Goal: Find specific page/section: Find specific page/section

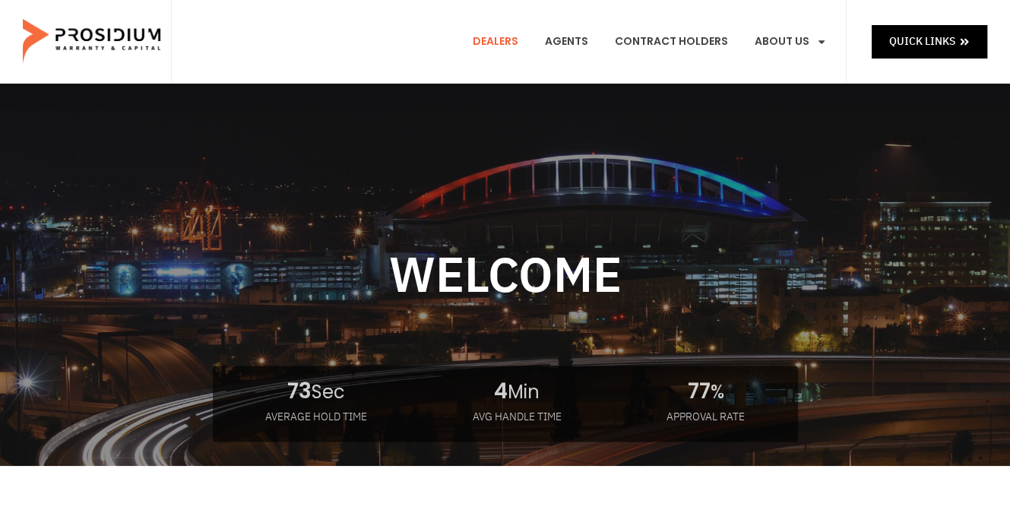
click at [495, 42] on link "Dealers" at bounding box center [495, 42] width 68 height 56
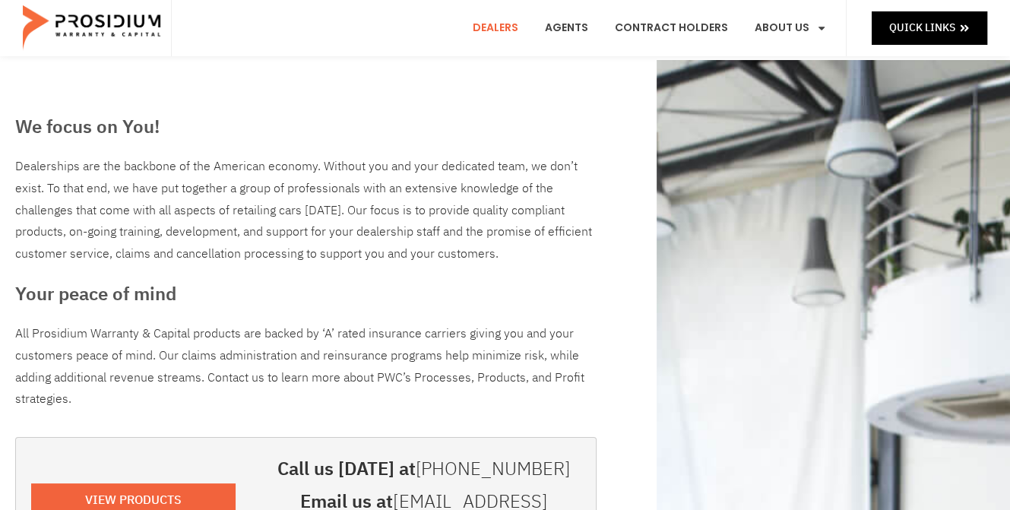
scroll to position [304, 0]
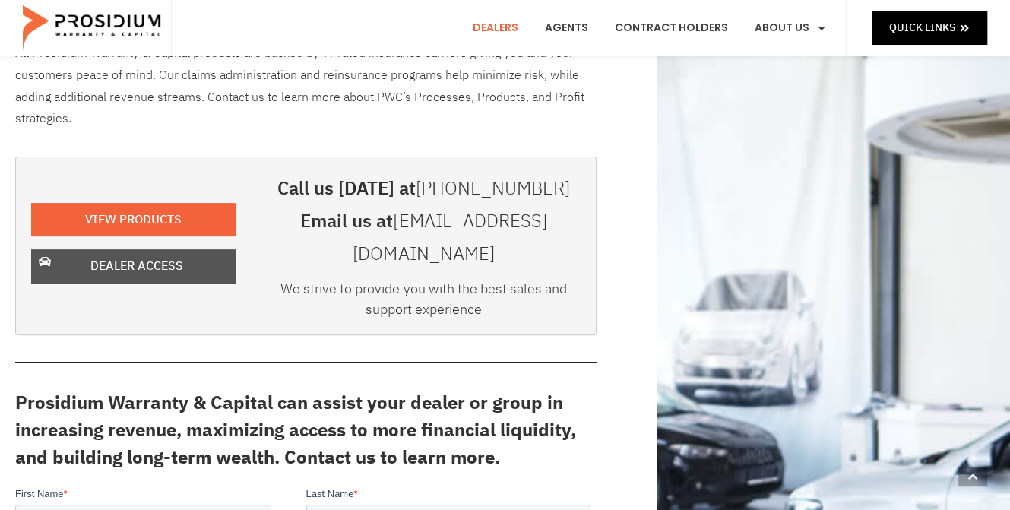
click at [176, 255] on span "Dealer Access" at bounding box center [136, 266] width 93 height 22
